Goal: Task Accomplishment & Management: Manage account settings

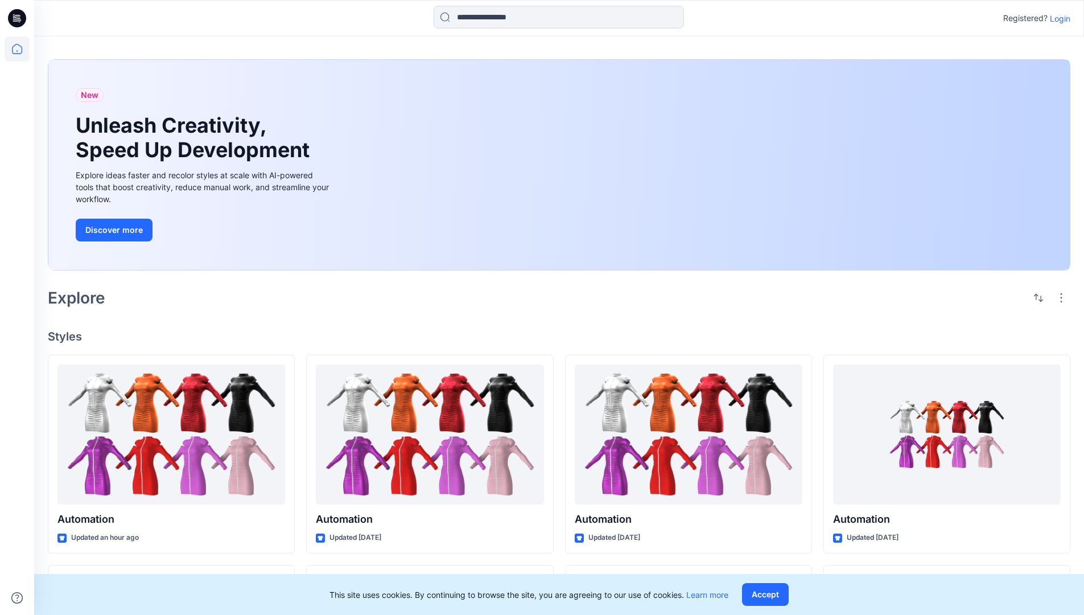
click at [1057, 18] on p "Login" at bounding box center [1060, 19] width 20 height 12
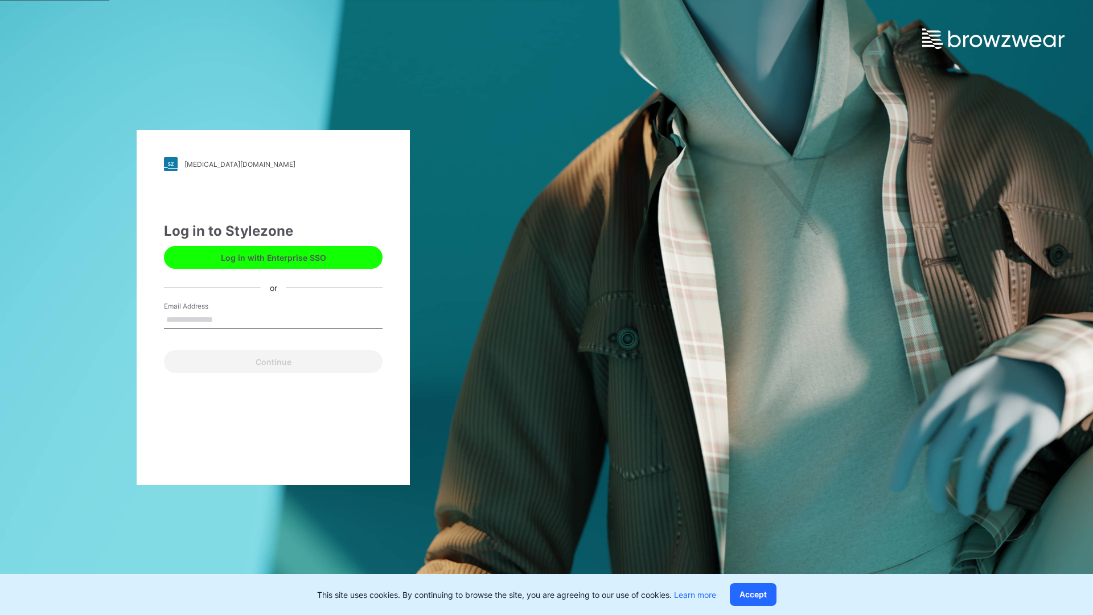
click at [225, 319] on input "Email Address" at bounding box center [273, 319] width 219 height 17
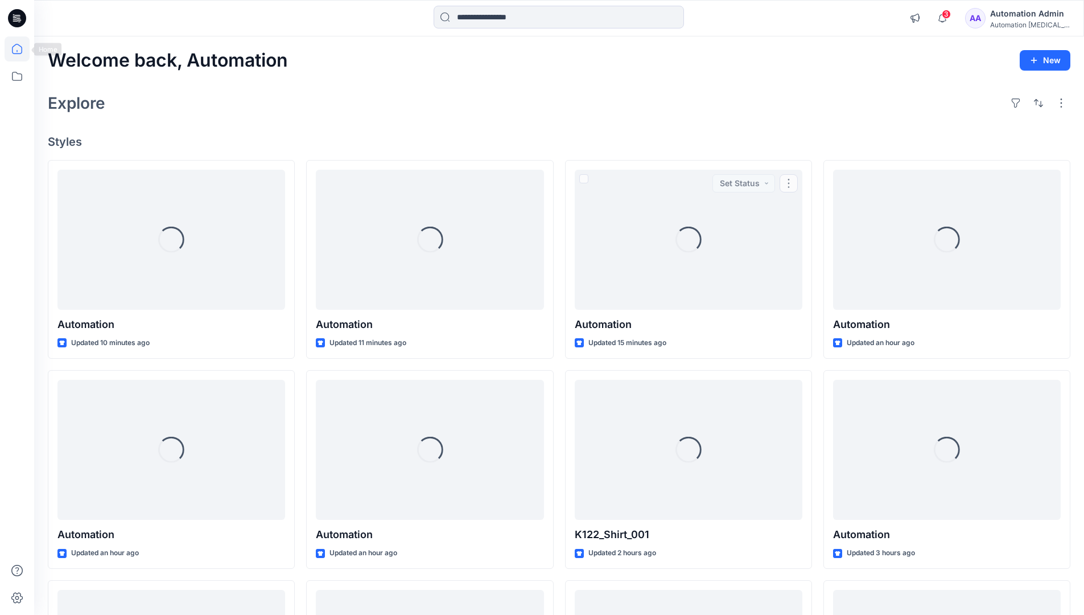
click at [22, 49] on icon at bounding box center [17, 49] width 10 height 10
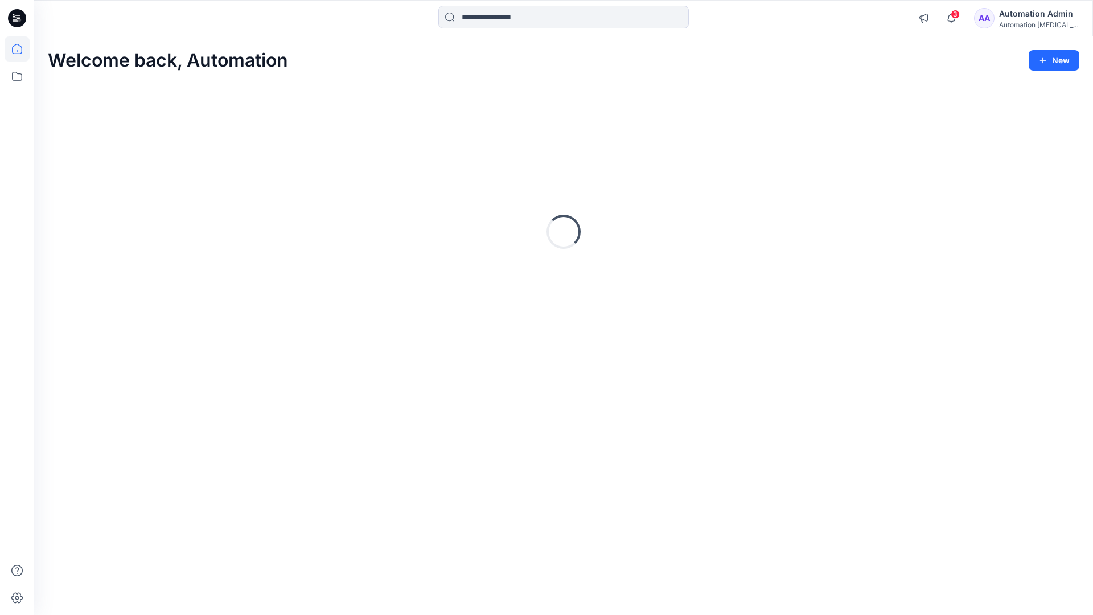
click at [1040, 13] on div "Automation Admin" at bounding box center [1039, 14] width 80 height 14
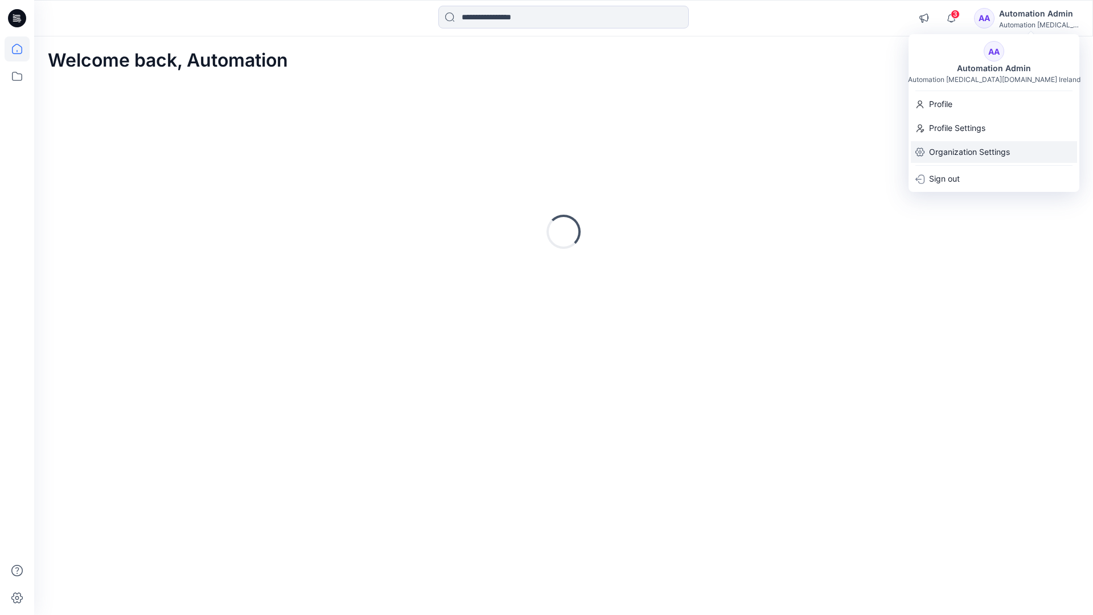
click at [982, 152] on p "Organization Settings" at bounding box center [969, 152] width 81 height 22
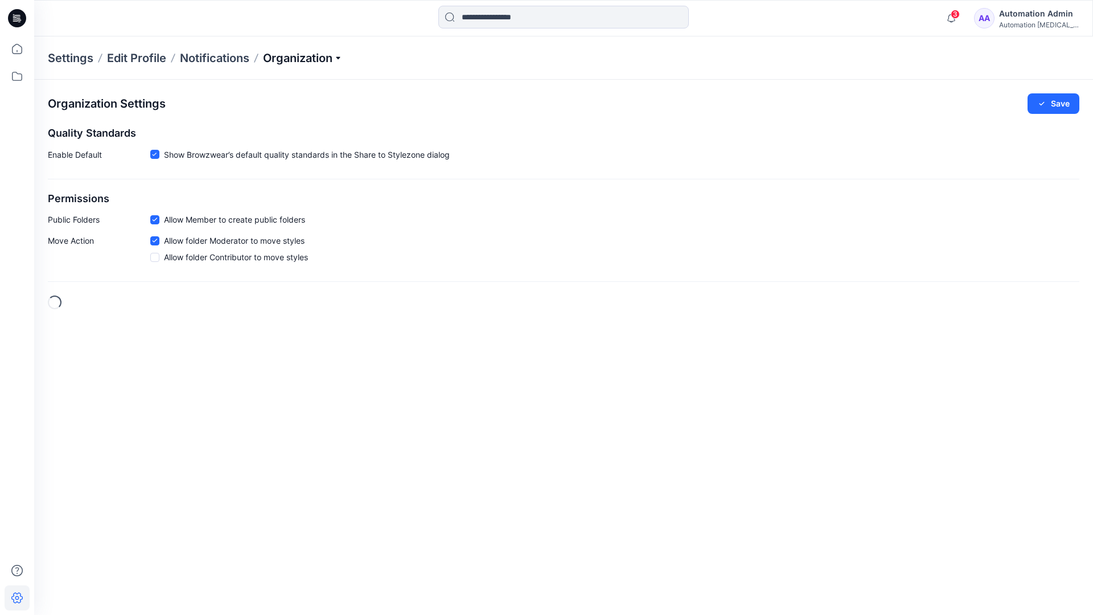
click at [341, 56] on p "Organization" at bounding box center [303, 58] width 80 height 16
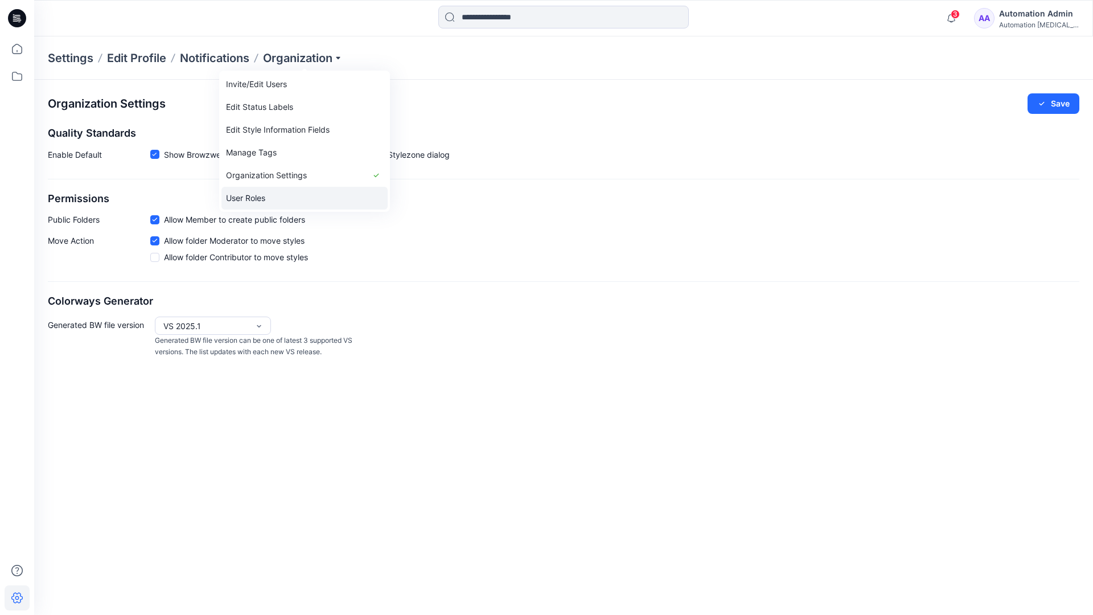
click at [269, 196] on link "User Roles" at bounding box center [304, 198] width 166 height 23
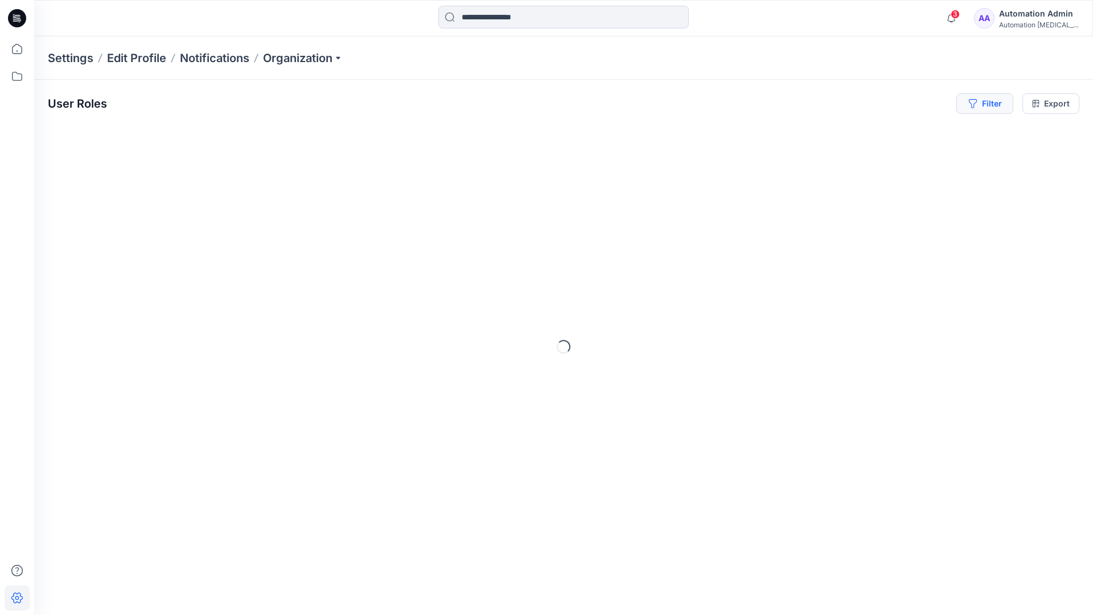
click at [989, 107] on button "Filter" at bounding box center [984, 103] width 57 height 20
click at [914, 133] on div at bounding box center [943, 134] width 117 height 14
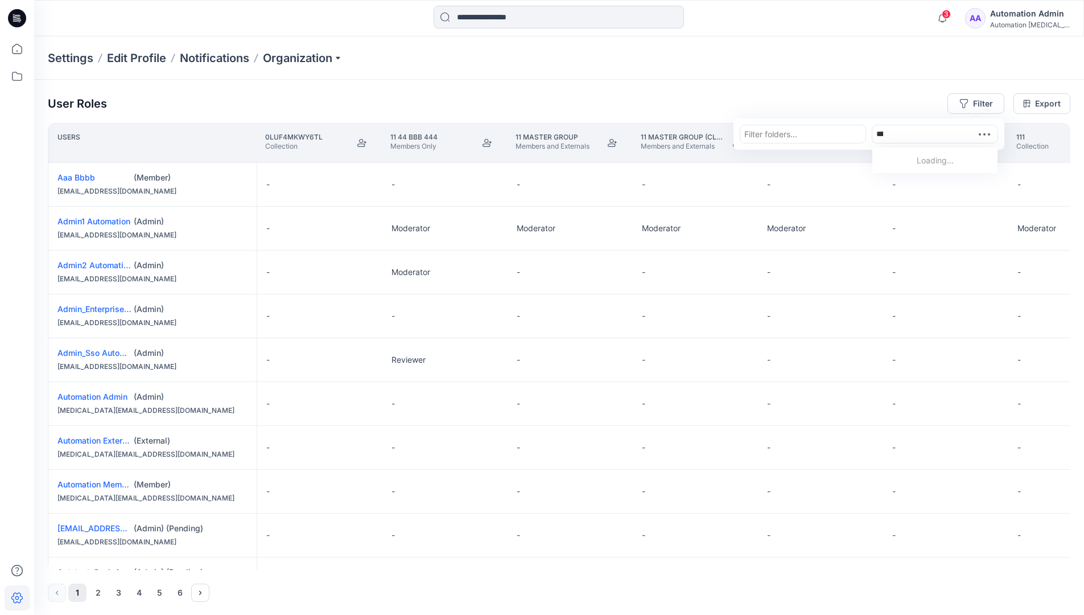
type input "**********"
click at [917, 158] on p "Automation Member" at bounding box center [936, 162] width 75 height 15
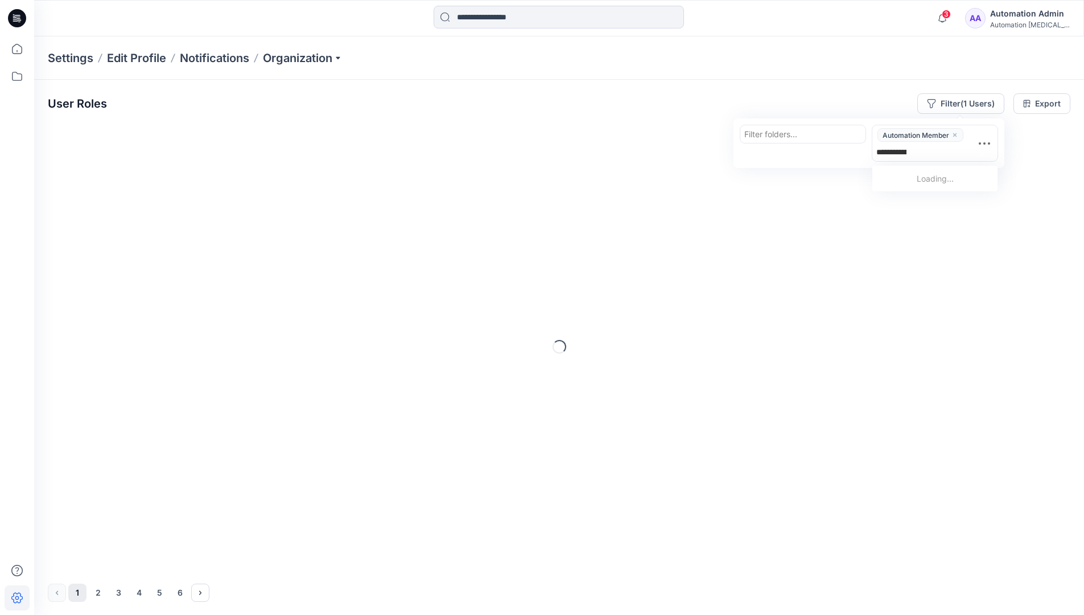
type input "**********"
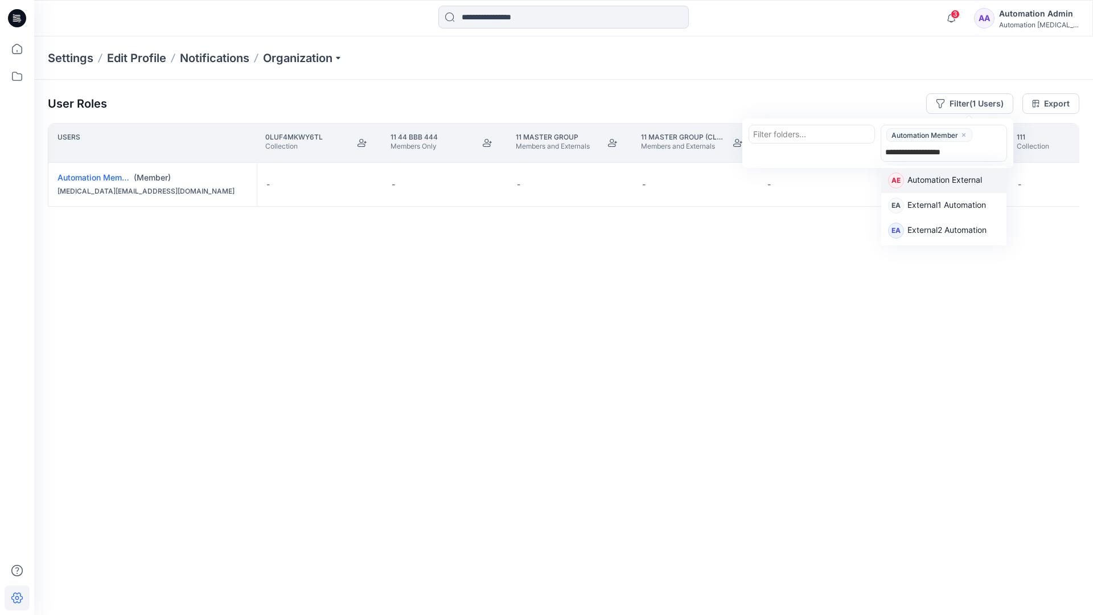
click at [978, 180] on p "Automation External" at bounding box center [944, 181] width 75 height 15
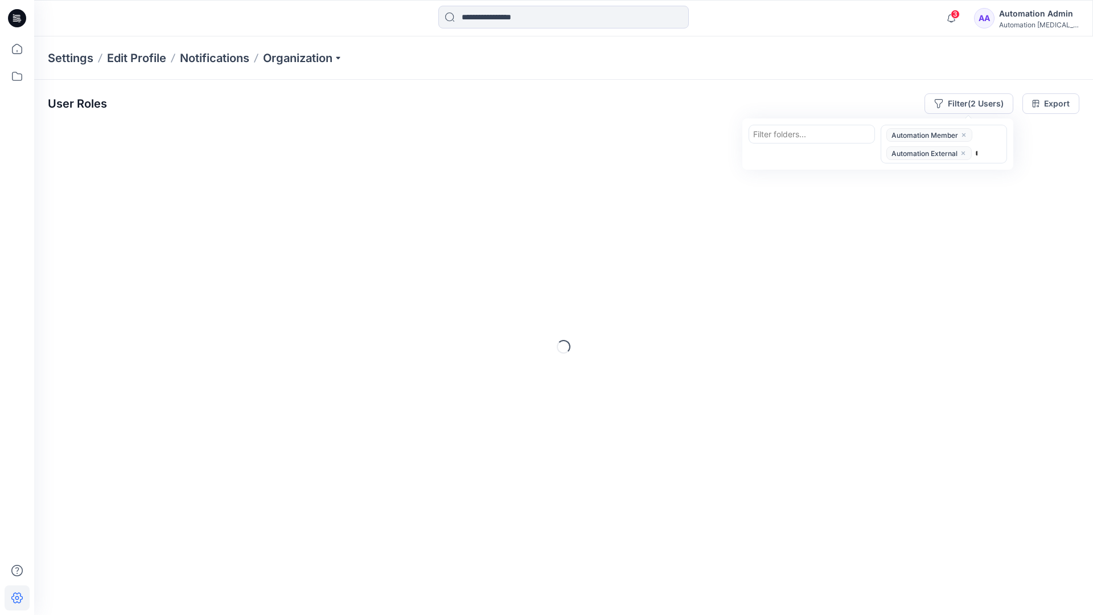
type input "*****"
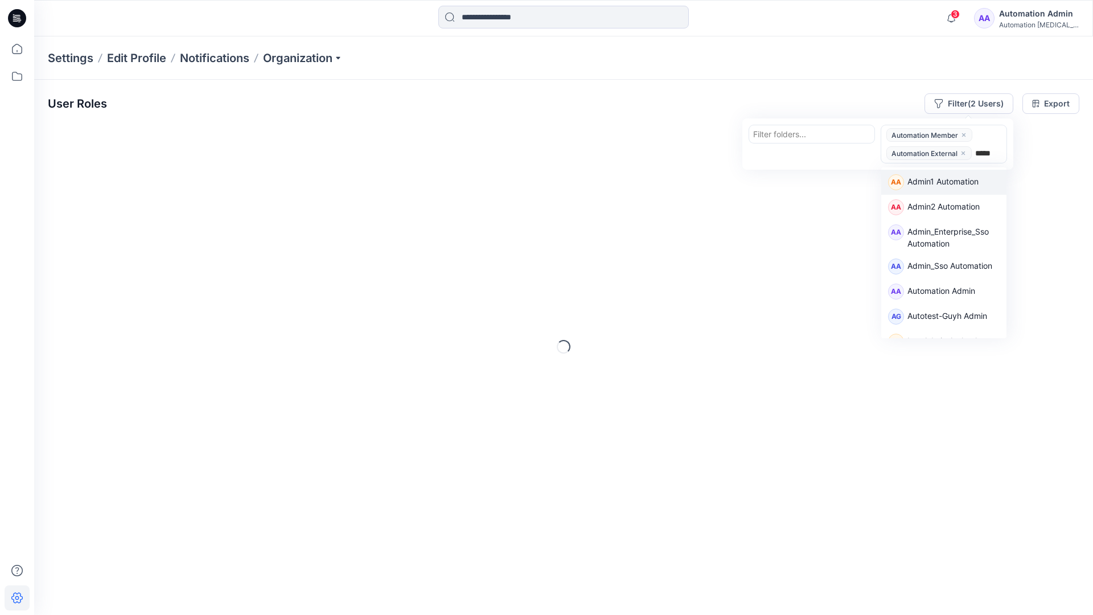
click at [977, 171] on div "AA Admin1 Automation" at bounding box center [943, 182] width 125 height 25
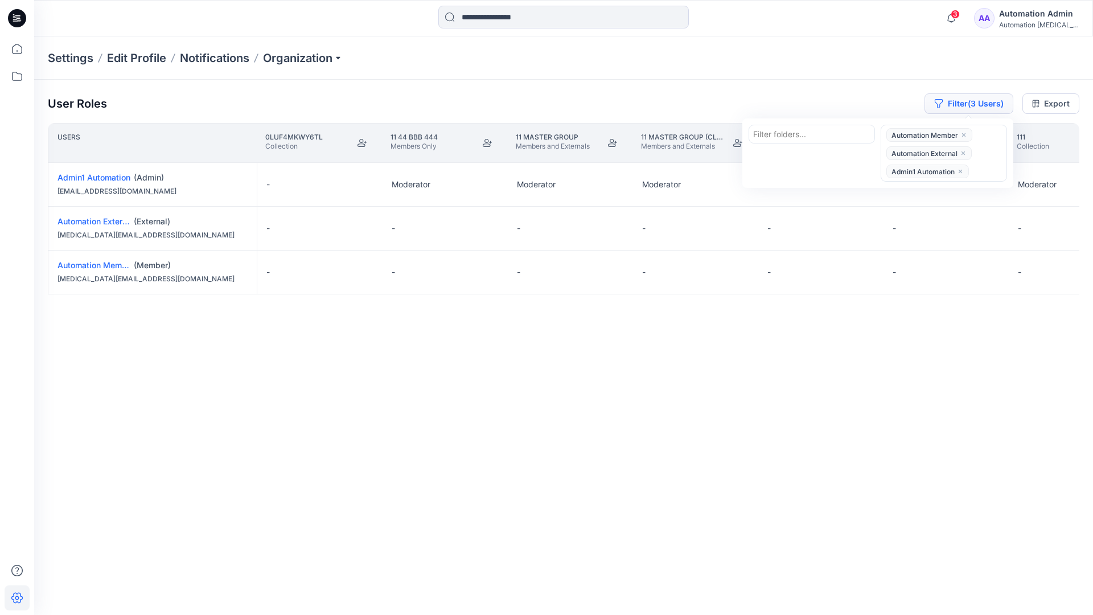
click at [952, 98] on button "Filter (3 Users)" at bounding box center [968, 103] width 89 height 20
click at [968, 106] on button "Filter (3 Users)" at bounding box center [968, 103] width 89 height 20
click at [963, 150] on icon "close" at bounding box center [962, 153] width 7 height 7
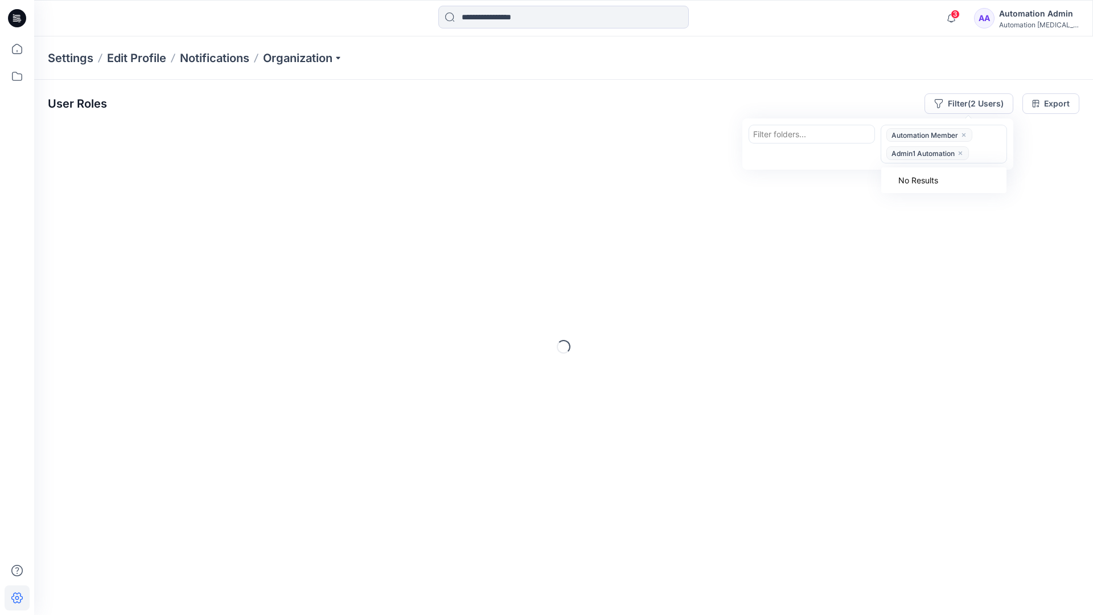
click at [961, 151] on icon "close" at bounding box center [960, 153] width 7 height 7
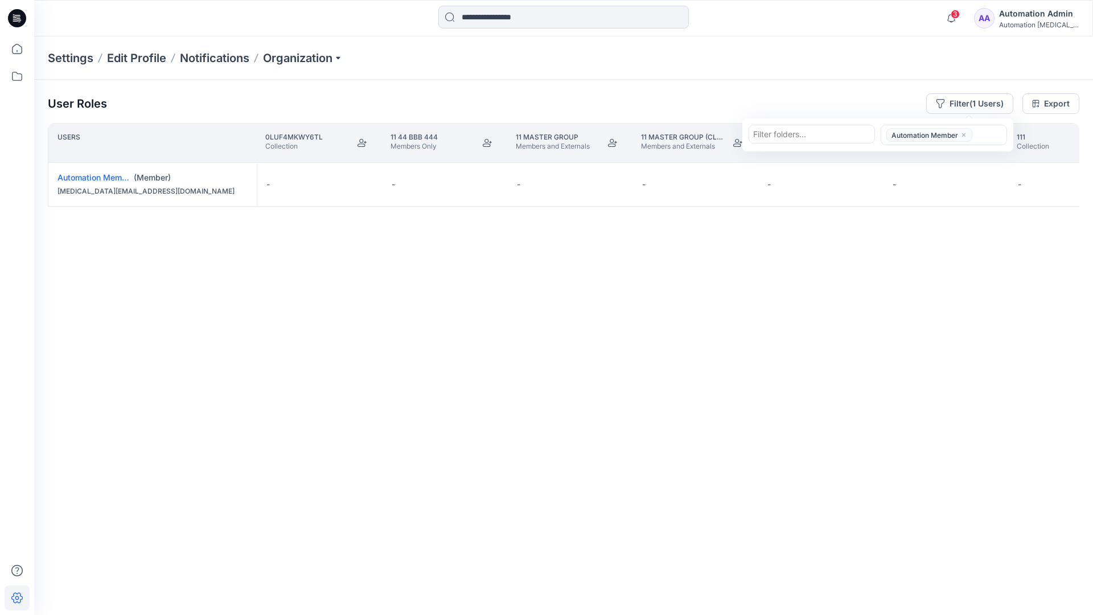
click at [963, 133] on icon "close" at bounding box center [963, 134] width 7 height 7
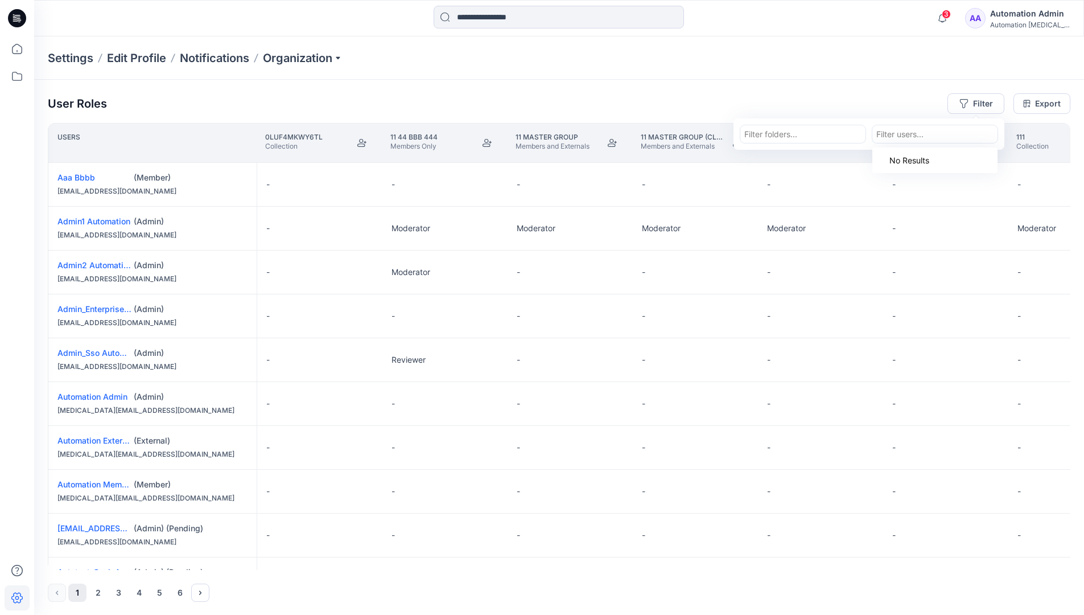
click at [815, 90] on div "User Roles Filter Filter folders... option Automation Member, deselected. Use U…" at bounding box center [559, 347] width 1050 height 535
click at [1039, 14] on div "Automation Admin" at bounding box center [1030, 14] width 80 height 14
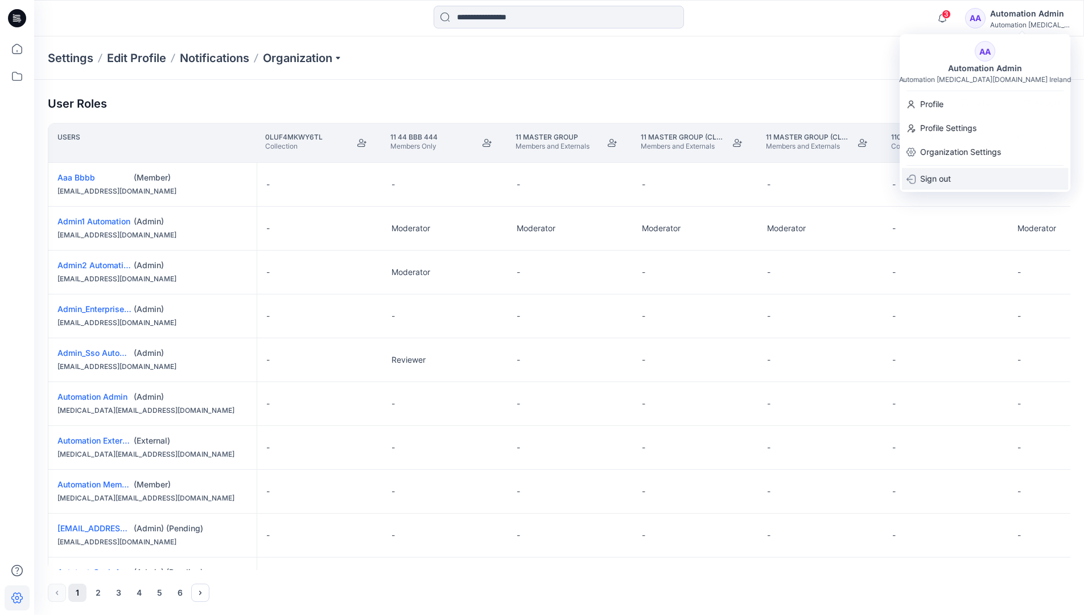
click at [973, 174] on div "Sign out" at bounding box center [985, 179] width 166 height 22
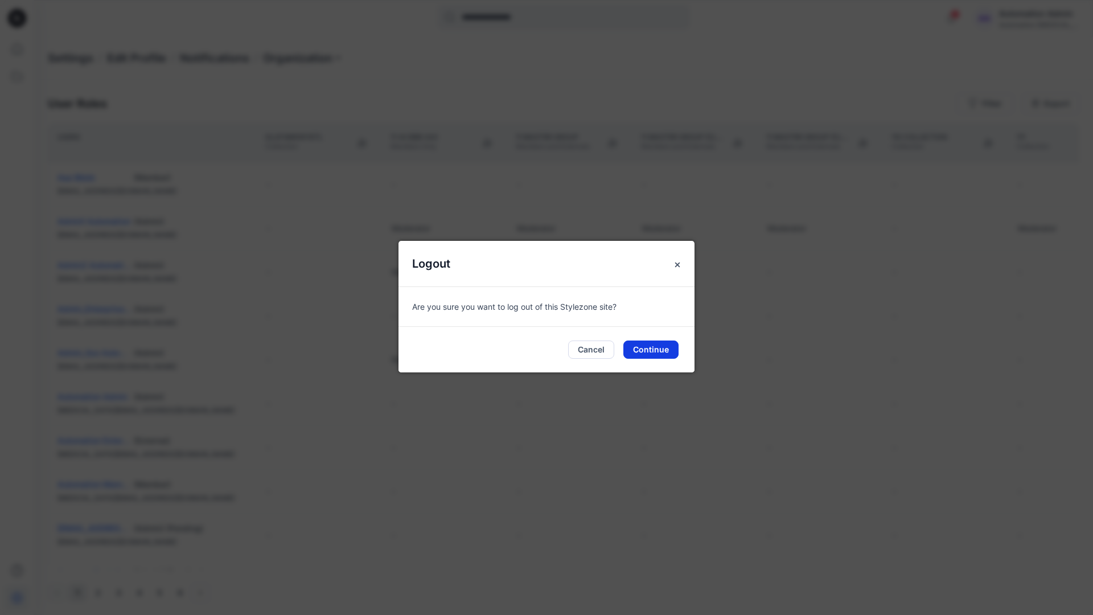
click at [648, 346] on button "Continue" at bounding box center [650, 349] width 55 height 18
